Goal: Find specific page/section: Find specific page/section

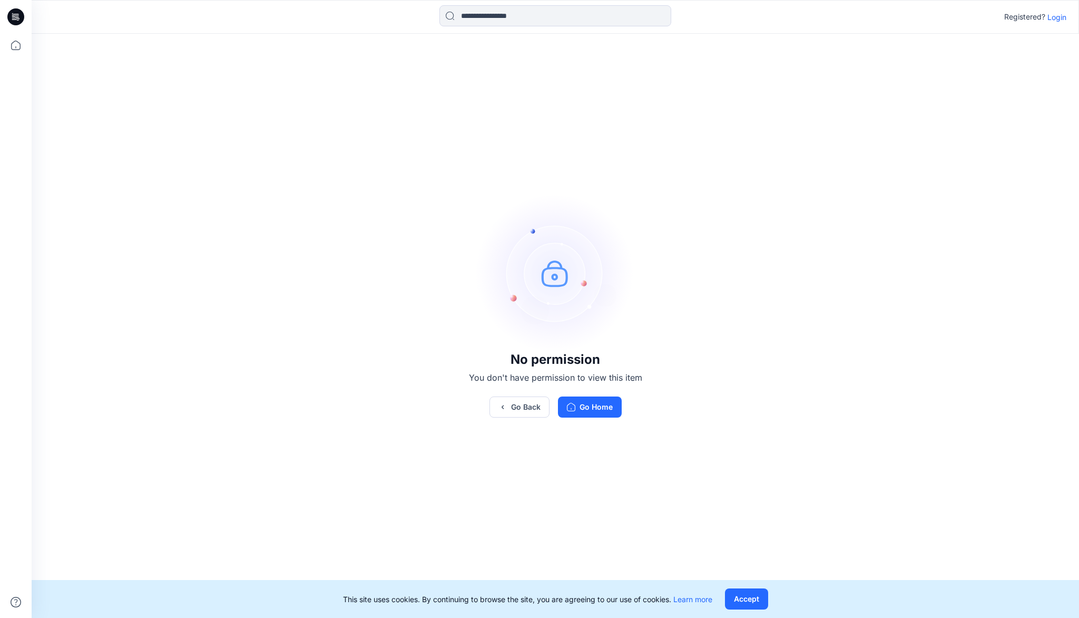
click at [1057, 18] on p "Login" at bounding box center [1056, 17] width 19 height 11
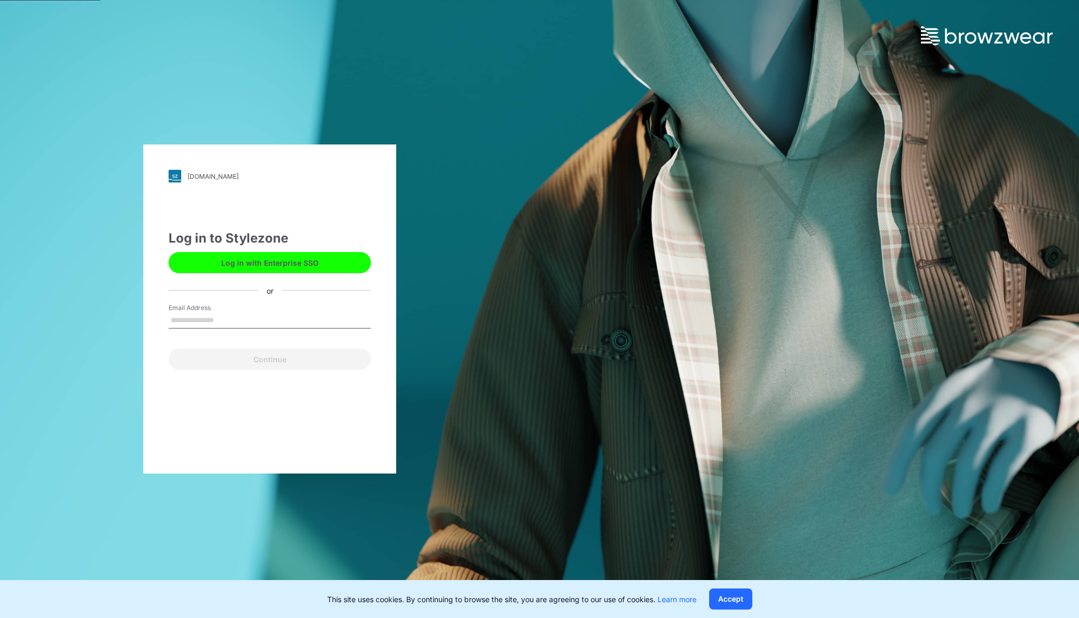
click at [218, 322] on input "Email Address" at bounding box center [270, 320] width 202 height 16
type input "**********"
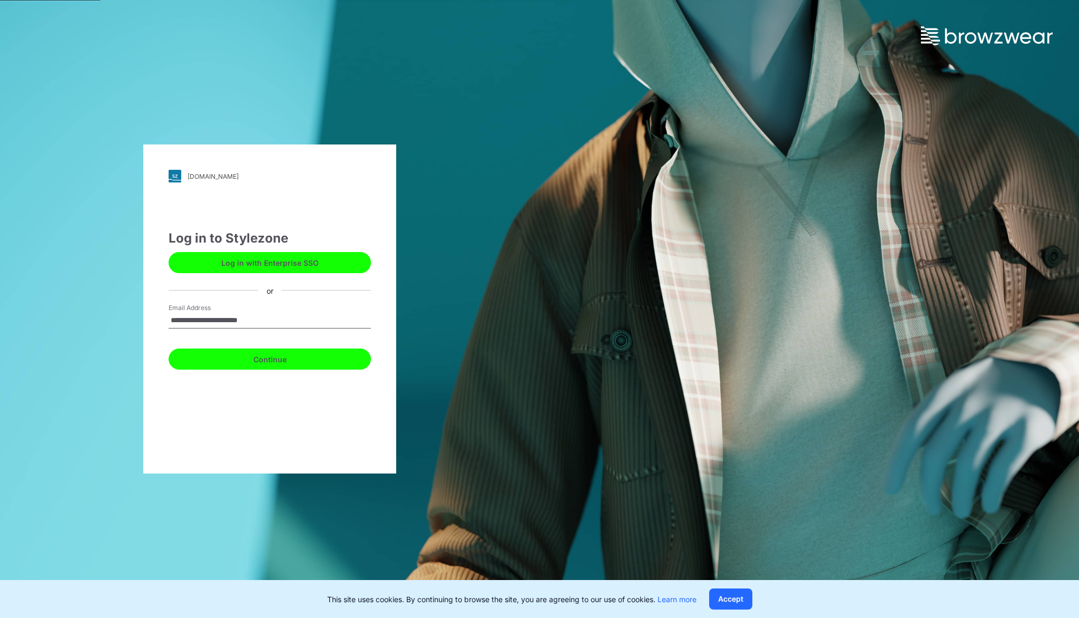
click at [264, 364] on button "Continue" at bounding box center [270, 358] width 202 height 21
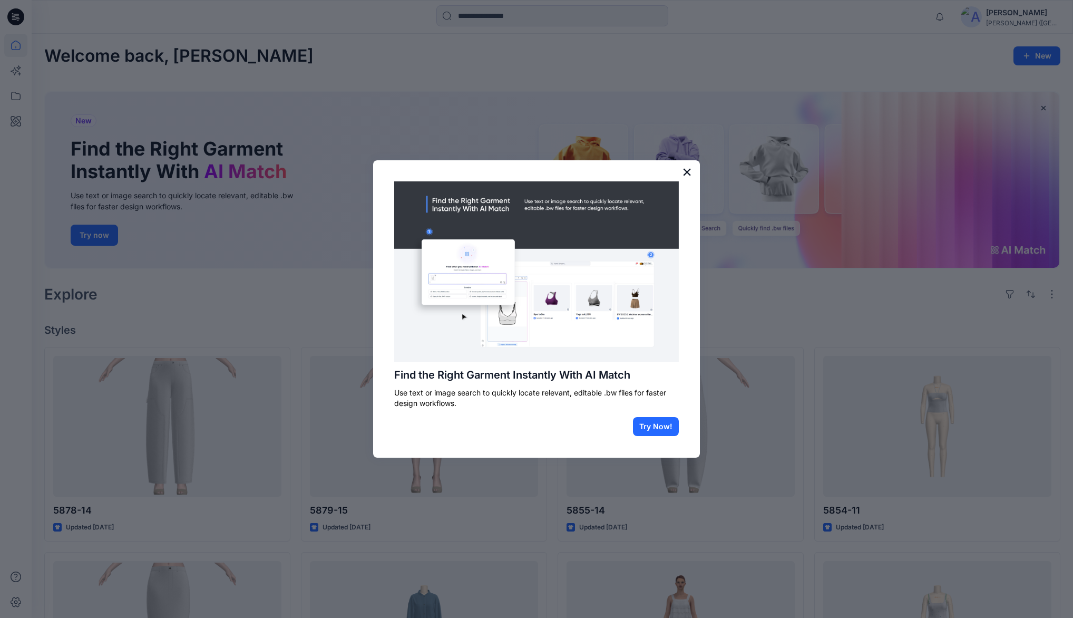
click at [686, 171] on button "×" at bounding box center [687, 171] width 10 height 17
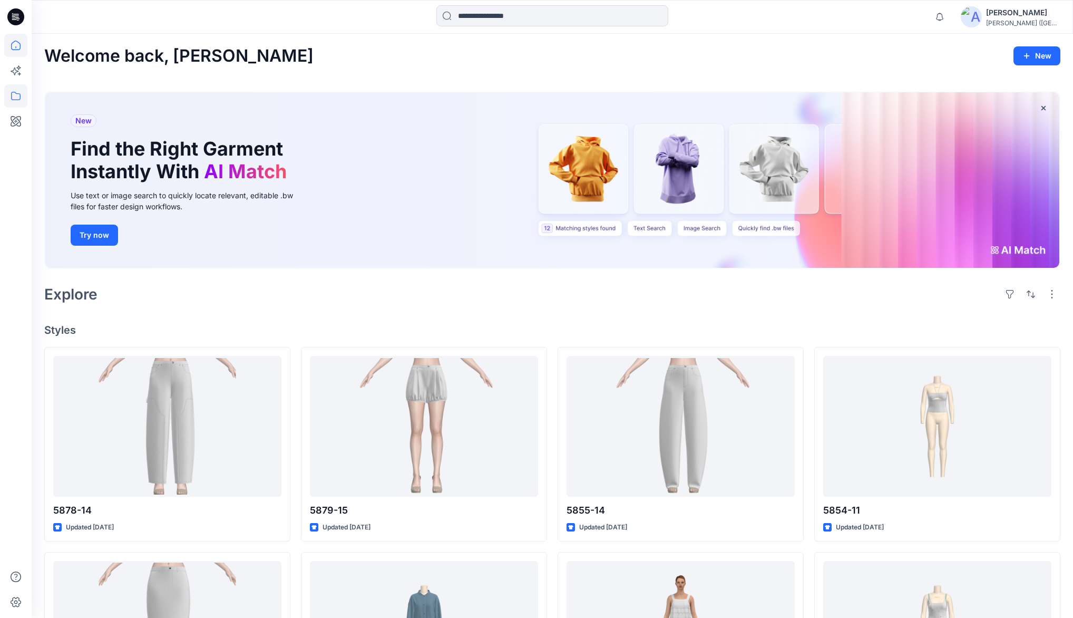
click at [14, 93] on icon at bounding box center [15, 95] width 23 height 23
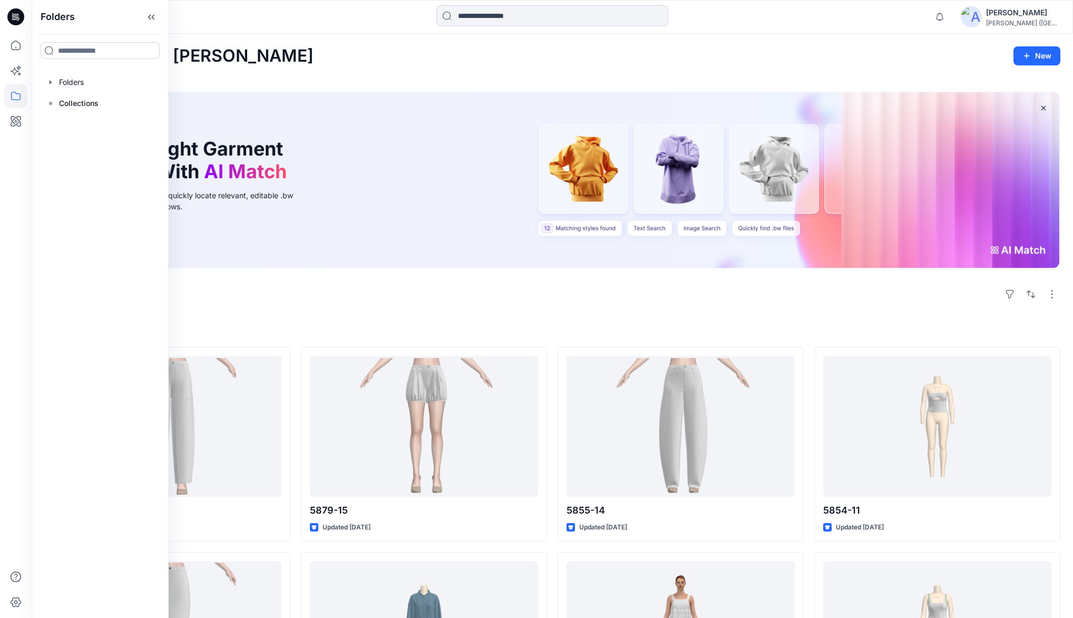
click at [78, 50] on input at bounding box center [100, 50] width 119 height 17
type input "***"
click at [81, 110] on div "Folders" at bounding box center [67, 111] width 45 height 11
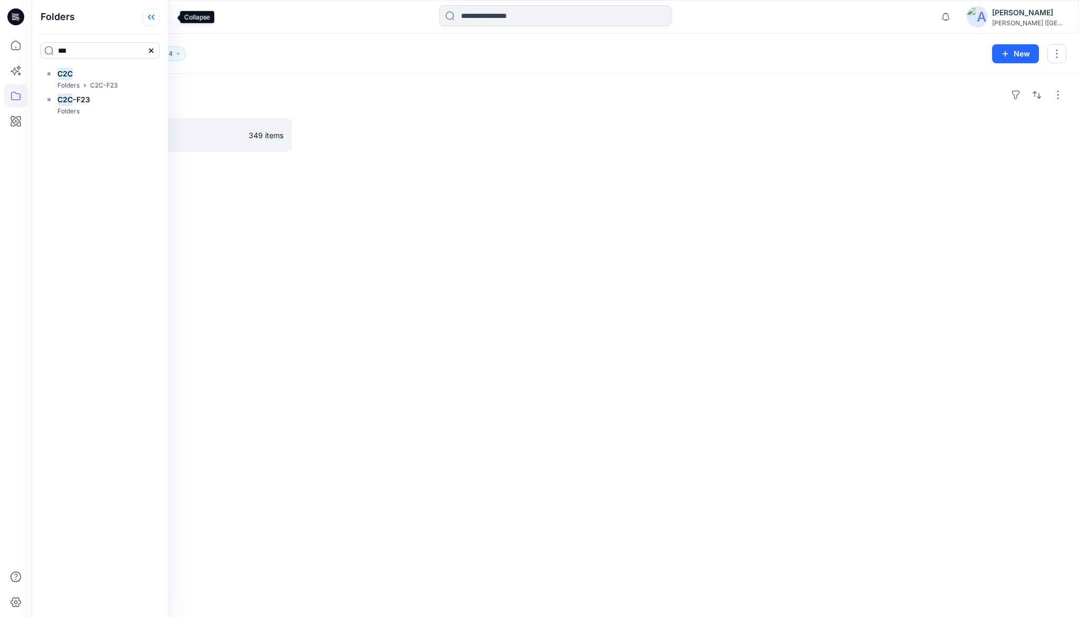
click at [154, 18] on icon at bounding box center [153, 17] width 3 height 5
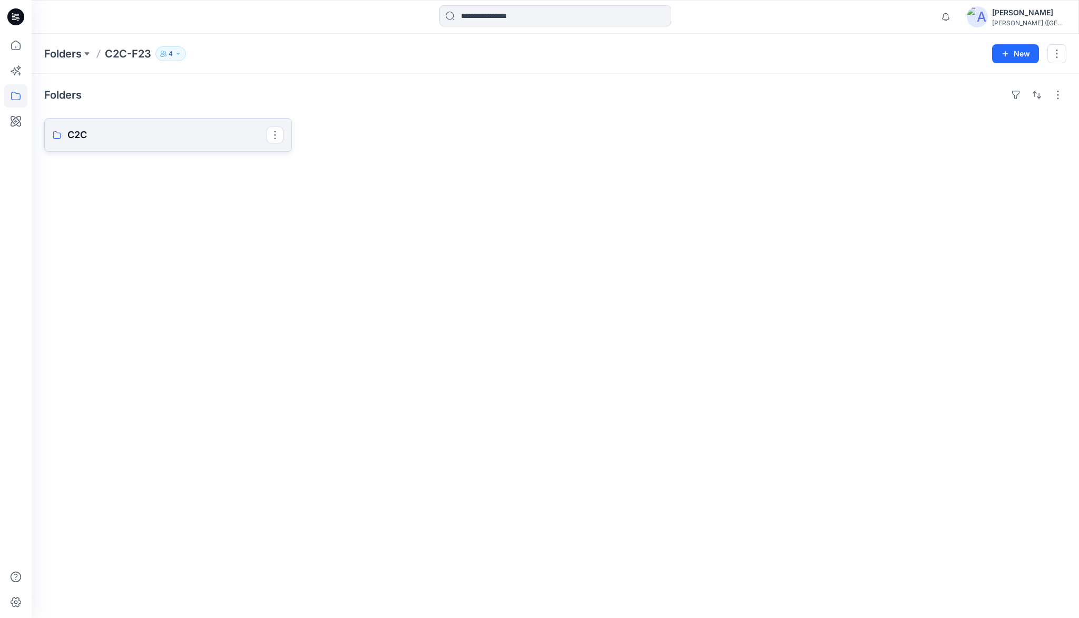
click at [105, 137] on p "C2C" at bounding box center [166, 135] width 199 height 15
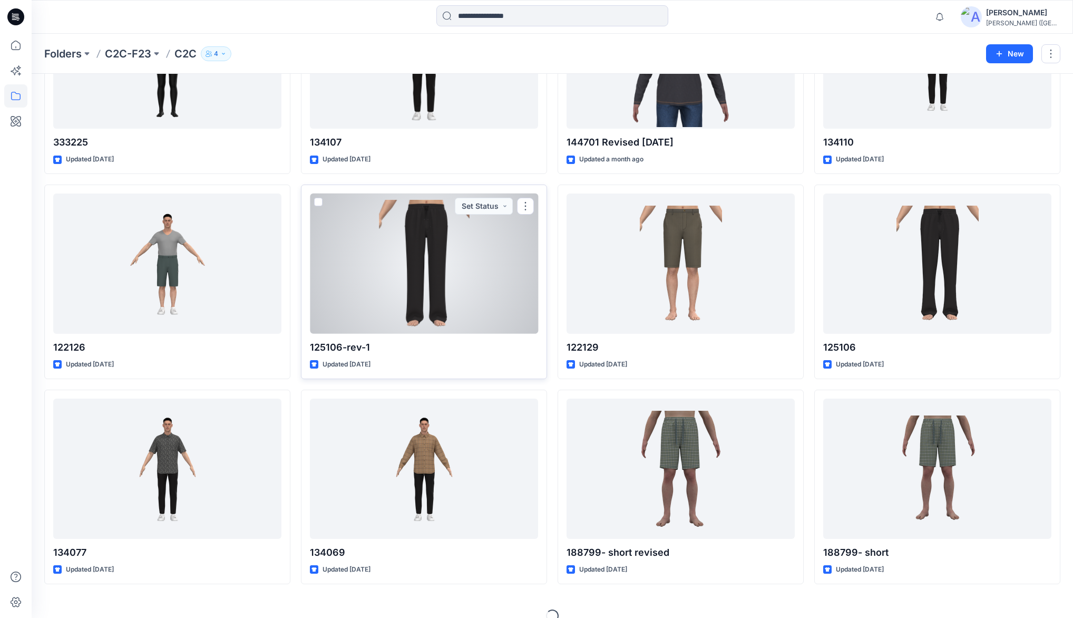
scroll to position [154, 0]
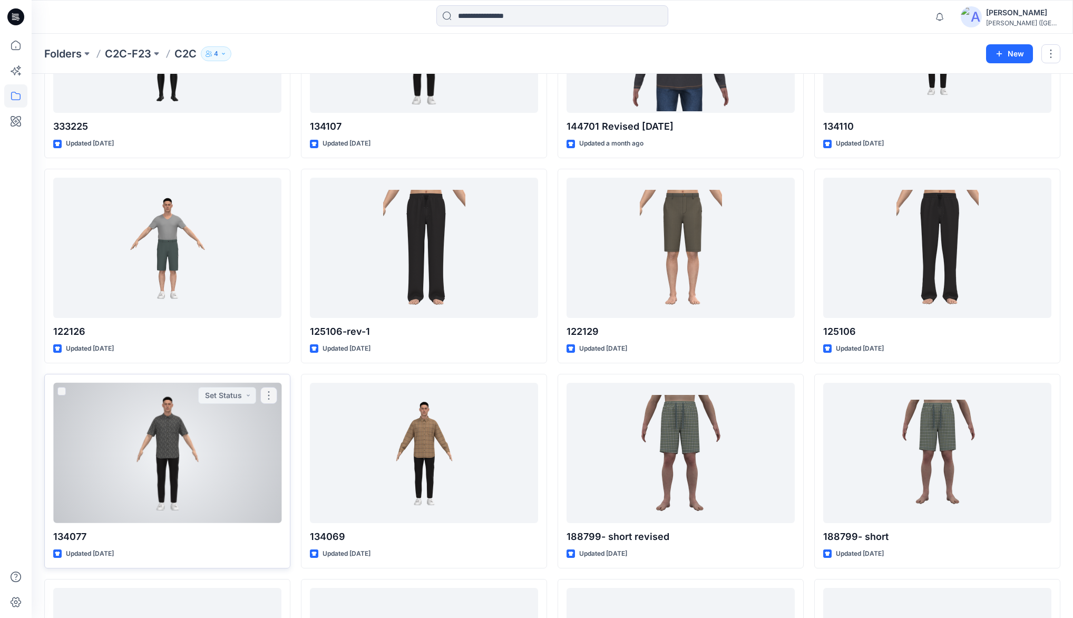
drag, startPoint x: 165, startPoint y: 544, endPoint x: 163, endPoint y: 552, distance: 8.8
click at [165, 544] on div "134077 Updated [DATE] Set Status" at bounding box center [167, 471] width 246 height 194
